Goal: Task Accomplishment & Management: Manage account settings

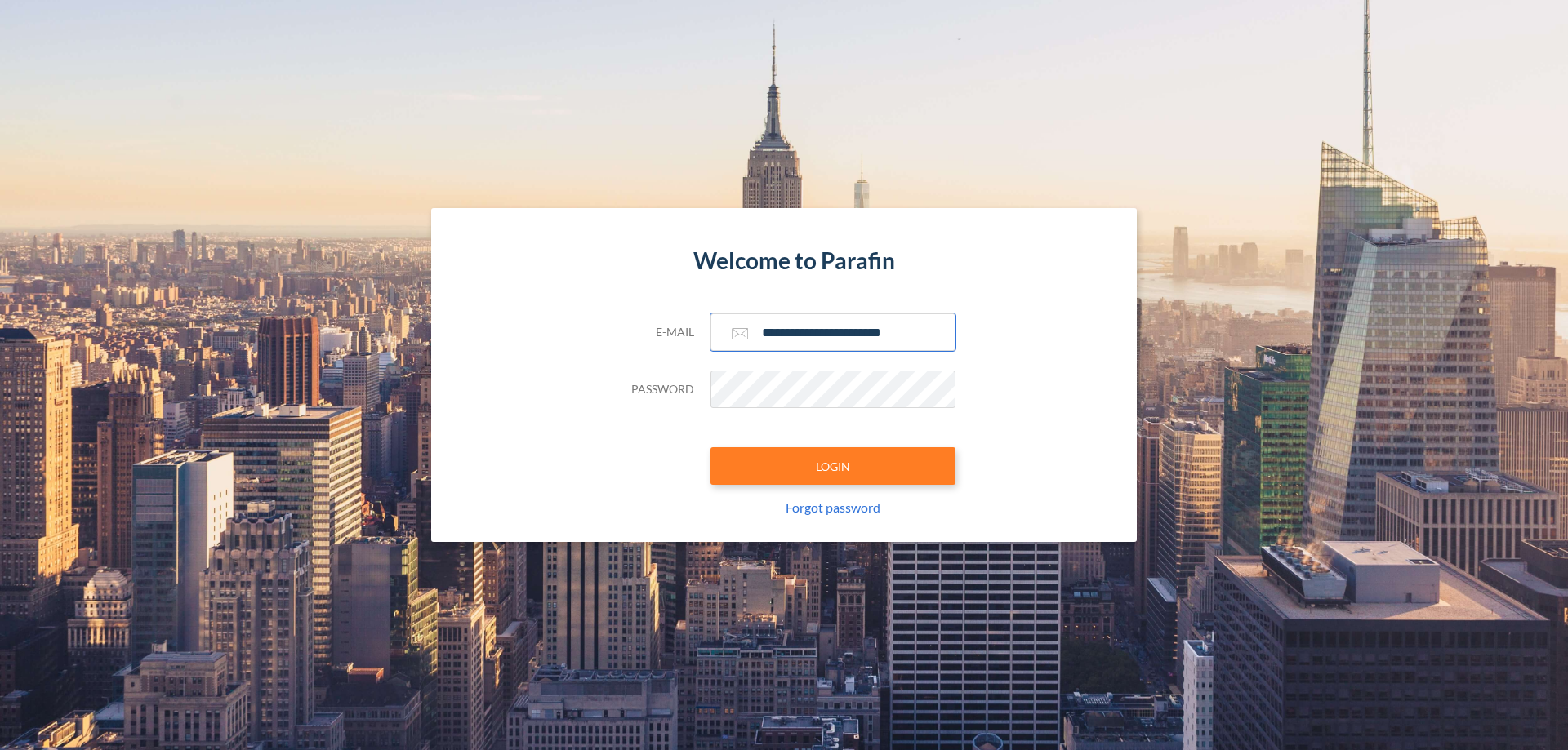
type input "**********"
click at [834, 467] on button "LOGIN" at bounding box center [834, 466] width 245 height 37
